Goal: Information Seeking & Learning: Learn about a topic

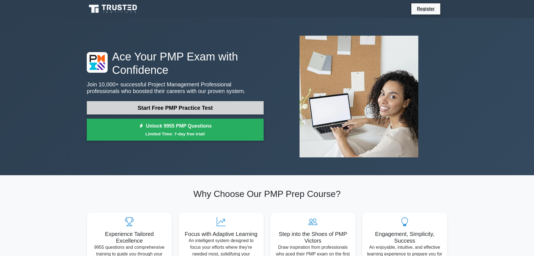
click at [174, 108] on link "Start Free PMP Practice Test" at bounding box center [175, 107] width 177 height 13
click at [164, 109] on link "Start Free PMP Practice Test" at bounding box center [175, 107] width 177 height 13
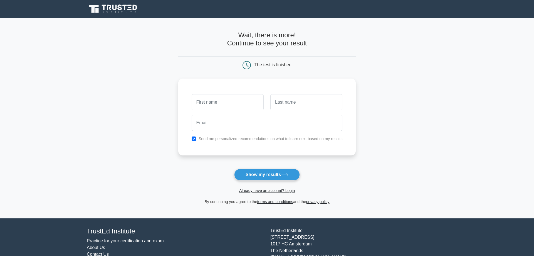
click at [266, 60] on div "The test is finished" at bounding box center [267, 65] width 178 height 18
click at [264, 41] on h4 "Wait, there is more! Continue to see your result" at bounding box center [267, 39] width 178 height 16
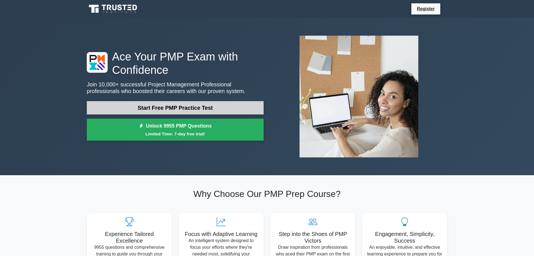
click at [158, 106] on link "Start Free PMP Practice Test" at bounding box center [175, 107] width 177 height 13
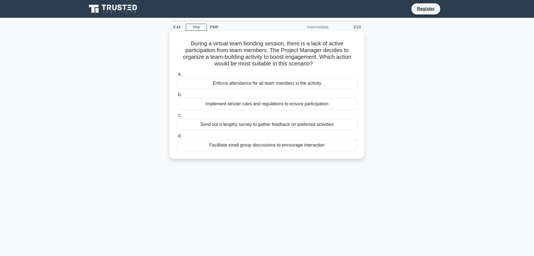
click at [181, 143] on div "Facilitate small group discussions to encourage interaction" at bounding box center [267, 145] width 180 height 12
click at [177, 138] on input "d. Facilitate small group discussions to encourage interaction" at bounding box center [177, 136] width 0 height 4
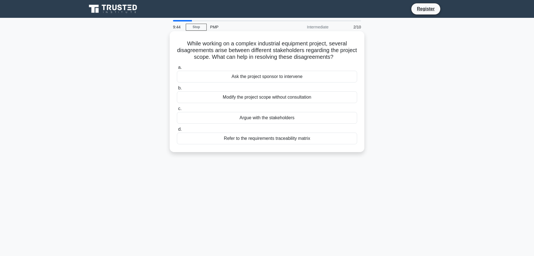
click at [179, 130] on span "d." at bounding box center [180, 129] width 4 height 5
click at [177, 130] on input "d. Refer to the requirements traceability matrix" at bounding box center [177, 129] width 0 height 4
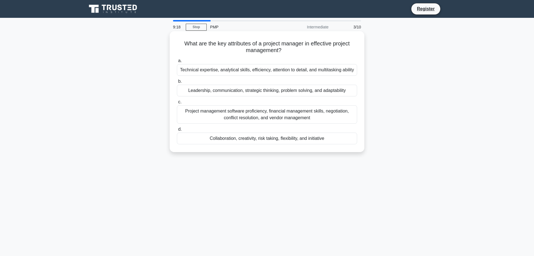
click at [196, 113] on div "Project management software proficiency, financial management skills, negotiati…" at bounding box center [267, 114] width 180 height 18
click at [177, 104] on input "c. Project management software proficiency, financial management skills, negoti…" at bounding box center [177, 102] width 0 height 4
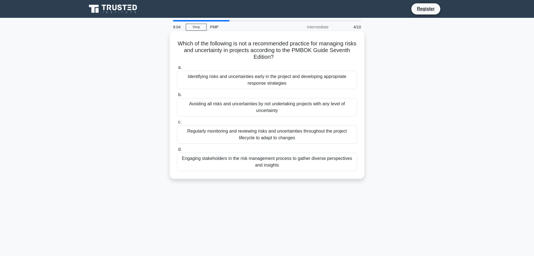
click at [215, 106] on div "Avoiding all risks and uncertainties by not undertaking projects with any level…" at bounding box center [267, 107] width 180 height 18
click at [177, 97] on input "b. Avoiding all risks and uncertainties by not undertaking projects with any le…" at bounding box center [177, 95] width 0 height 4
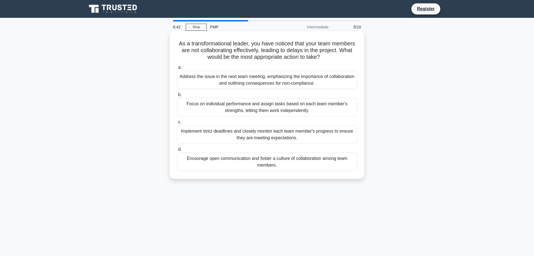
click at [216, 162] on div "Encourage open communication and foster a culture of collaboration among team m…" at bounding box center [267, 161] width 180 height 18
click at [177, 151] on input "d. Encourage open communication and foster a culture of collaboration among tea…" at bounding box center [177, 149] width 0 height 4
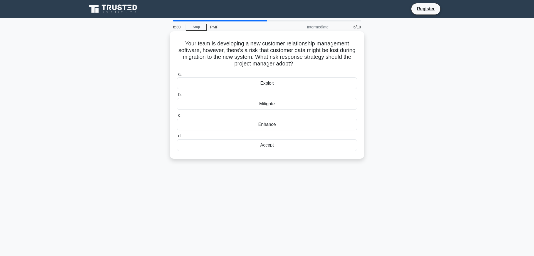
click at [243, 103] on div "Mitigate" at bounding box center [267, 104] width 180 height 12
click at [177, 97] on input "b. Mitigate" at bounding box center [177, 95] width 0 height 4
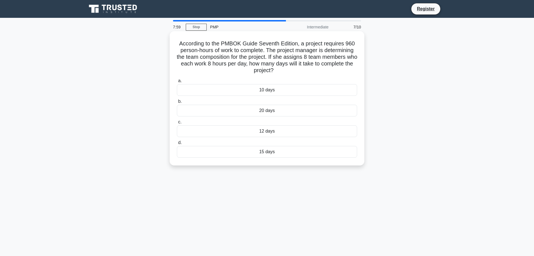
click at [217, 151] on div "15 days" at bounding box center [267, 152] width 180 height 12
click at [177, 144] on input "d. 15 days" at bounding box center [177, 143] width 0 height 4
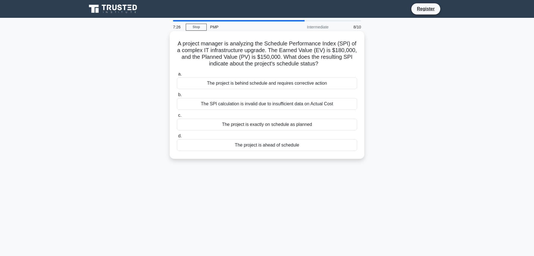
click at [206, 144] on div "The project is ahead of schedule" at bounding box center [267, 145] width 180 height 12
click at [177, 138] on input "d. The project is ahead of schedule" at bounding box center [177, 136] width 0 height 4
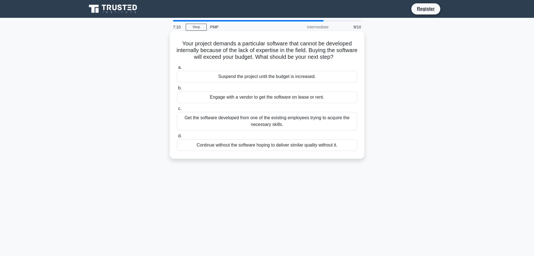
click at [207, 100] on div "Engage with a vendor to get the software on lease or rent." at bounding box center [267, 97] width 180 height 12
click at [177, 90] on input "b. Engage with a vendor to get the software on lease or rent." at bounding box center [177, 88] width 0 height 4
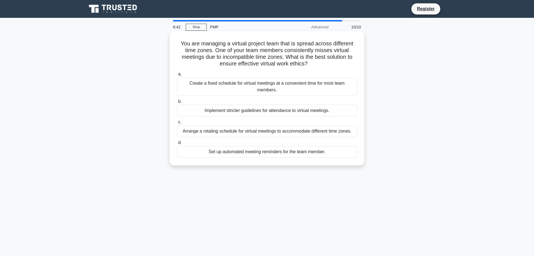
click at [217, 135] on div "Arrange a rotating schedule for virtual meetings to accommodate different time …" at bounding box center [267, 131] width 180 height 12
click at [177, 124] on input "c. Arrange a rotating schedule for virtual meetings to accommodate different ti…" at bounding box center [177, 122] width 0 height 4
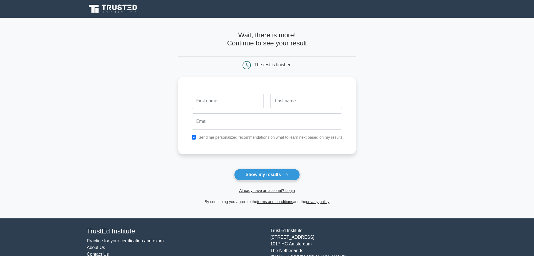
drag, startPoint x: 210, startPoint y: 93, endPoint x: 209, endPoint y: 103, distance: 9.5
click at [210, 95] on input "text" at bounding box center [228, 101] width 72 height 16
click at [209, 103] on input "text" at bounding box center [228, 101] width 72 height 16
type input "kevin"
click at [298, 103] on input "text" at bounding box center [306, 101] width 72 height 16
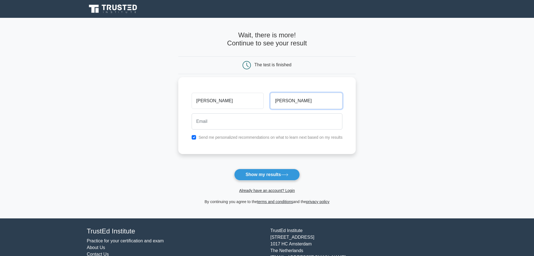
type input "turner"
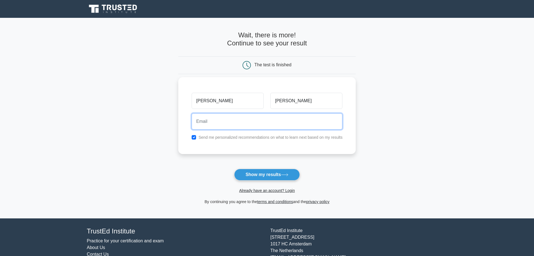
click at [213, 119] on input "email" at bounding box center [267, 121] width 151 height 16
type input "m"
type input "s"
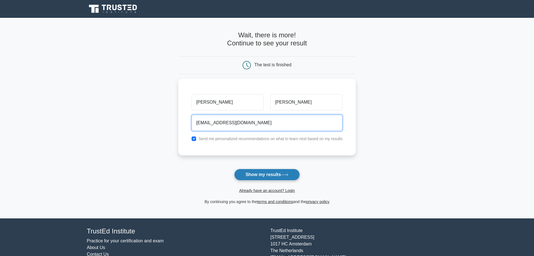
type input "manfarmer62@yahoo.com"
click at [265, 176] on button "Show my results" at bounding box center [267, 175] width 66 height 12
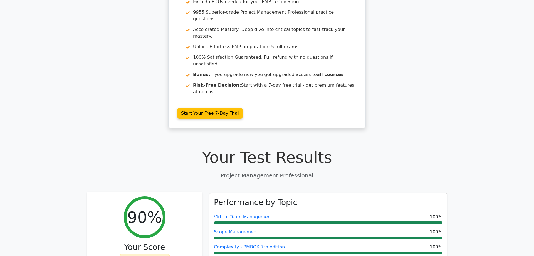
scroll to position [57, 0]
